Goal: Register for event/course

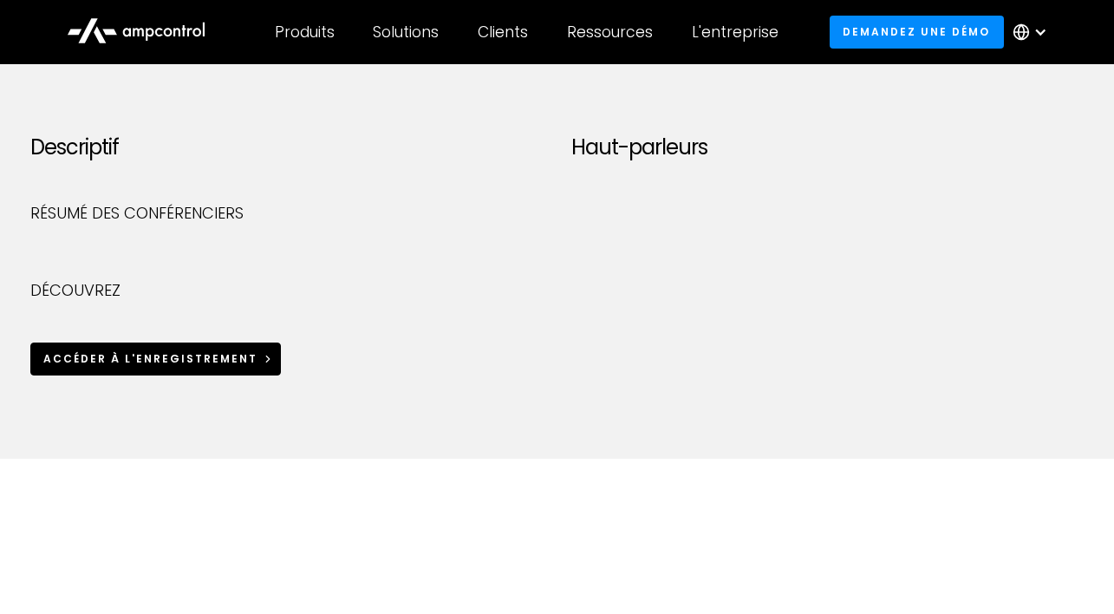
click at [168, 361] on div "ACCÉDER À L'ENREGISTREMENT" at bounding box center [150, 359] width 214 height 16
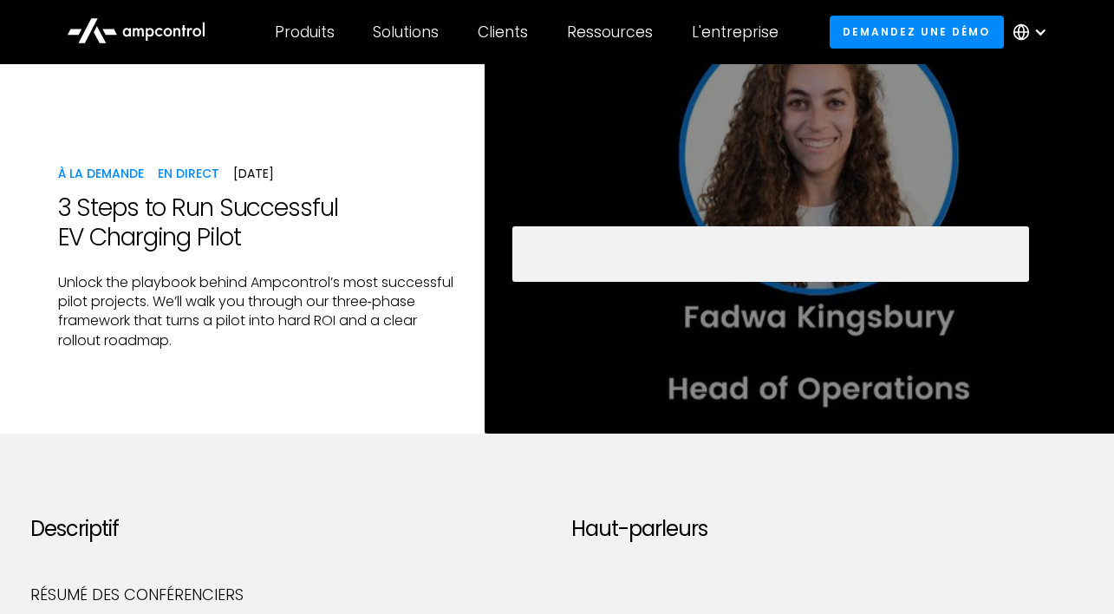
scroll to position [64, 0]
